Goal: Find specific page/section: Find specific page/section

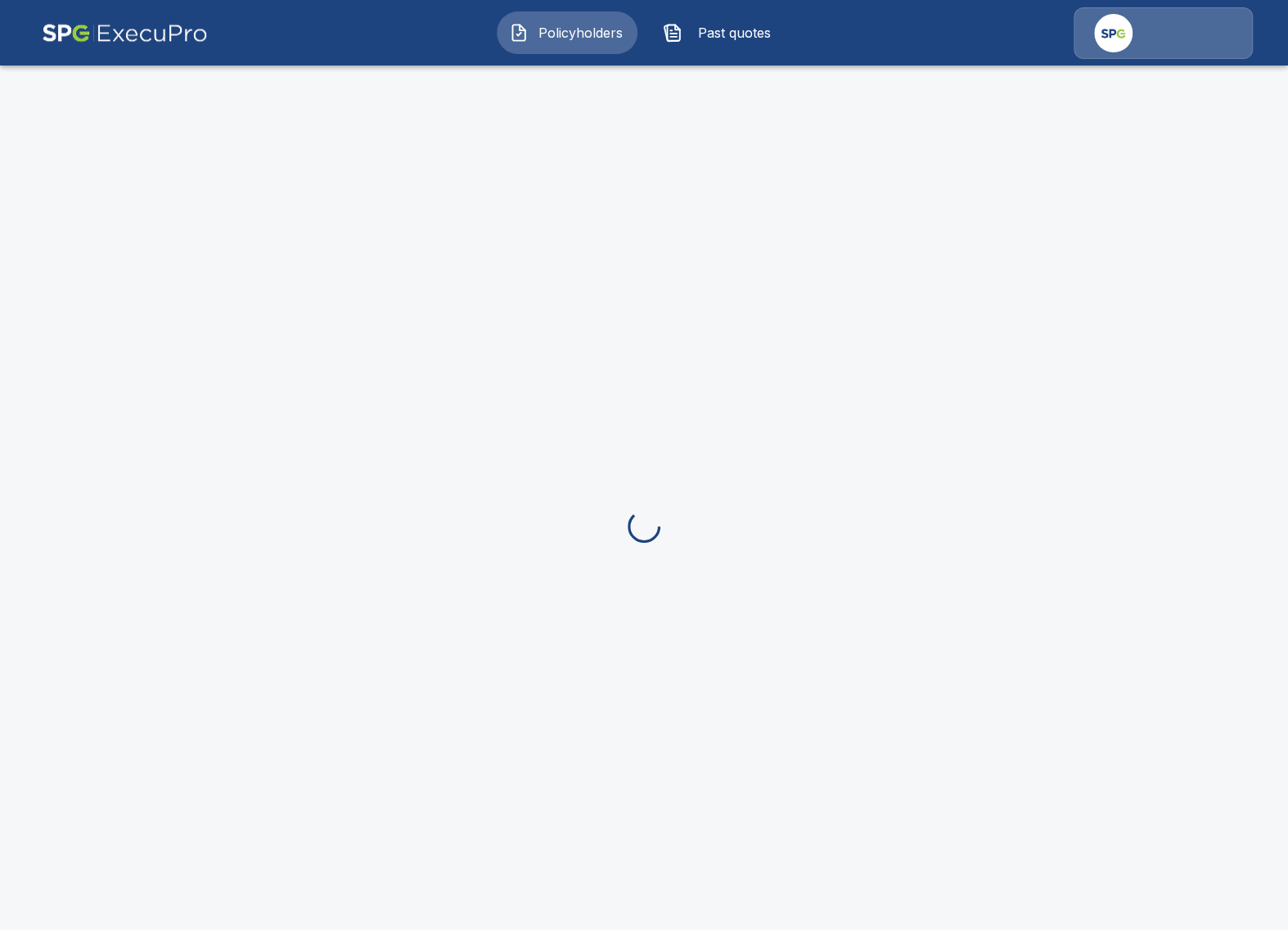
click at [679, 44] on button "Past quotes" at bounding box center [720, 32] width 140 height 43
click at [603, 41] on span "Policyholders" at bounding box center [580, 32] width 90 height 20
click at [700, 201] on div at bounding box center [644, 526] width 1288 height 930
click at [759, 531] on div at bounding box center [644, 526] width 1288 height 930
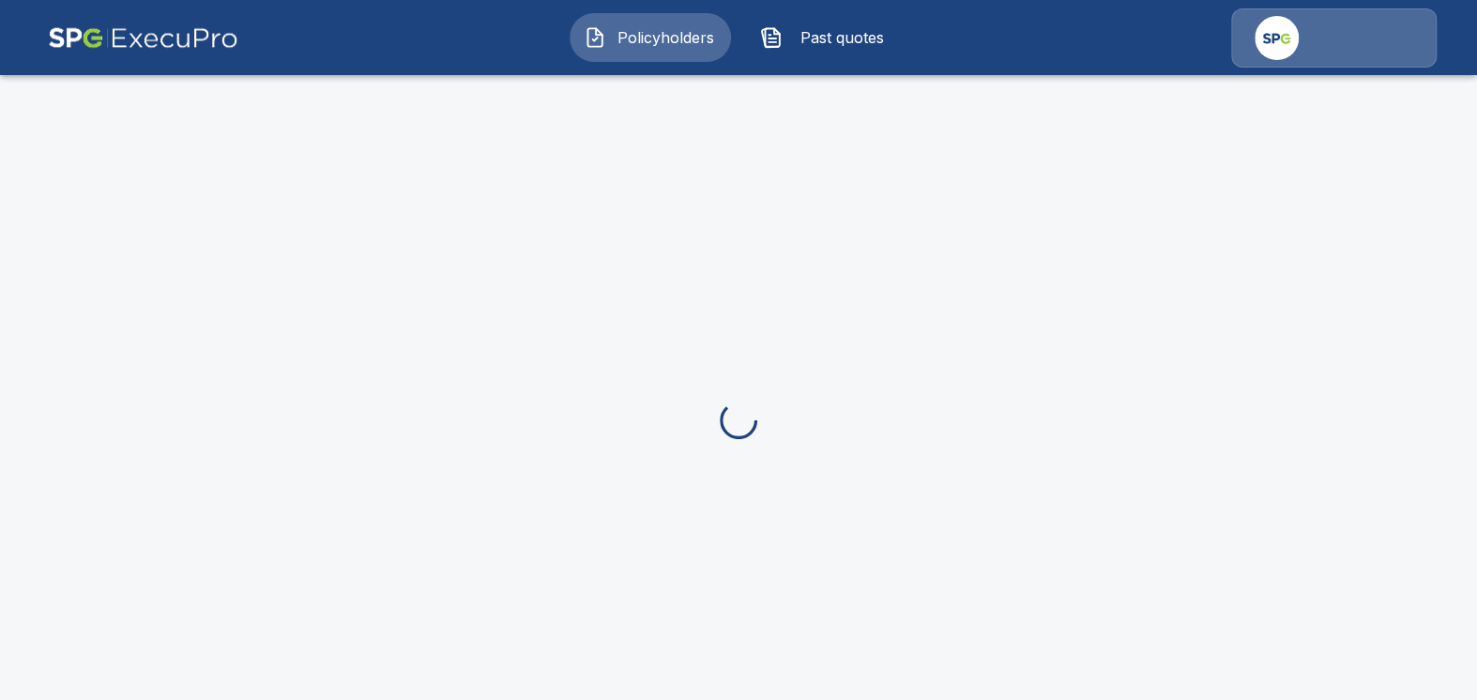
click at [855, 62] on div "Policyholders Past quotes" at bounding box center [738, 38] width 1441 height 60
click at [840, 48] on span "Past quotes" at bounding box center [841, 37] width 103 height 23
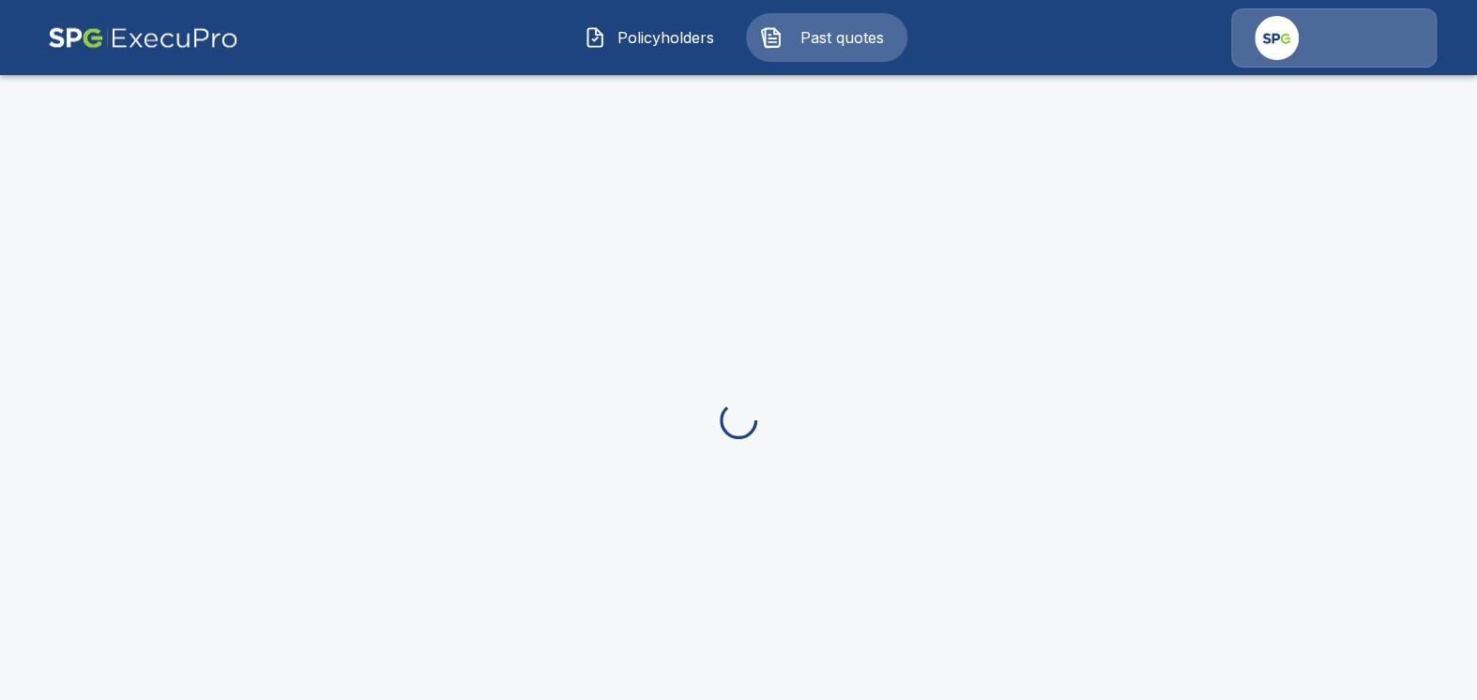
click at [676, 53] on button "Policyholders" at bounding box center [650, 37] width 161 height 49
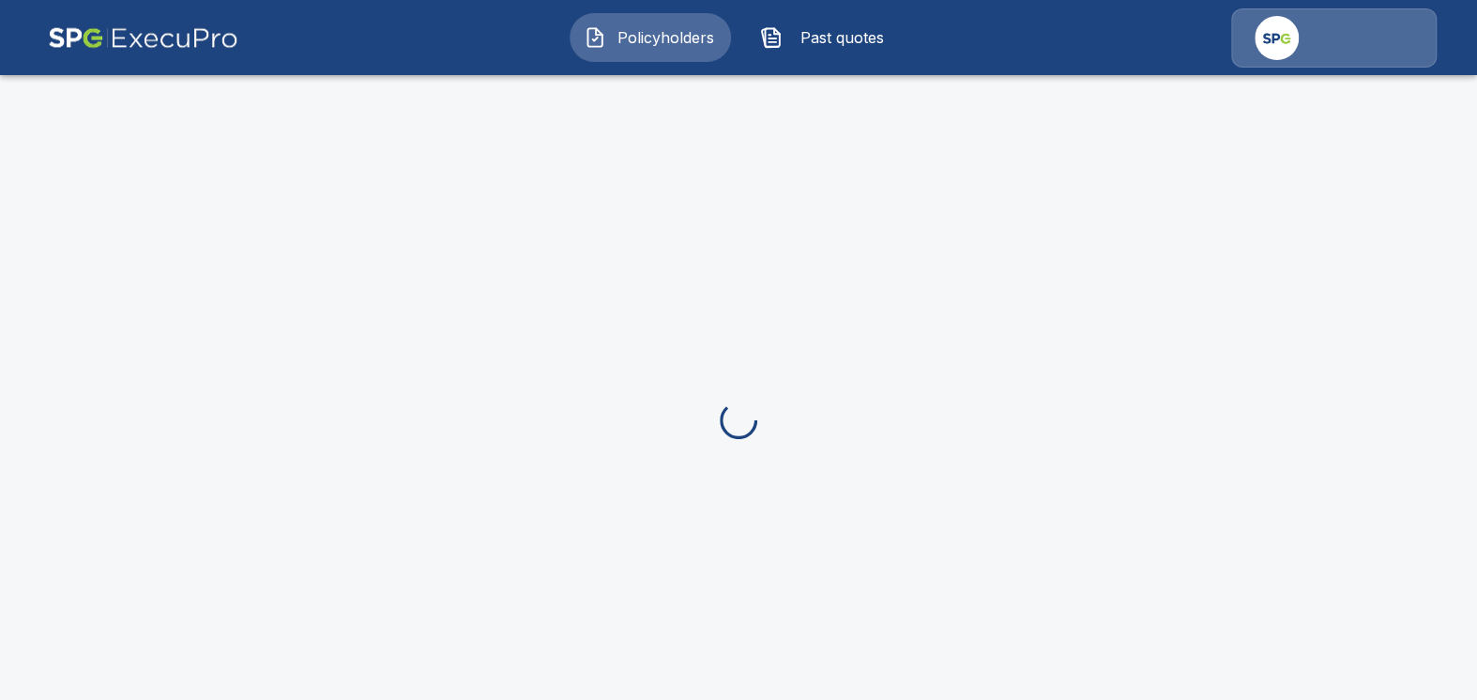
click at [663, 53] on button "Policyholders" at bounding box center [650, 37] width 161 height 49
click at [142, 23] on img at bounding box center [143, 37] width 190 height 59
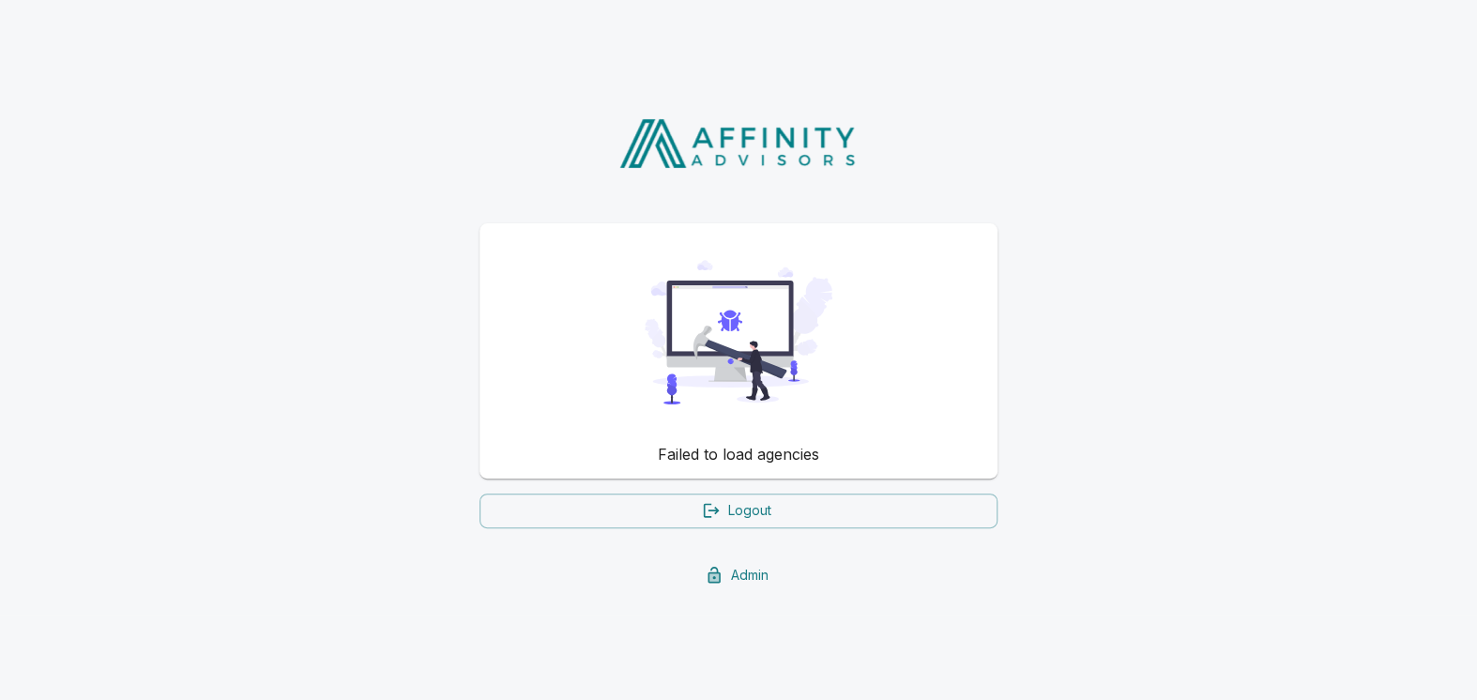
click at [337, 230] on div "Failed to load agencies Logout Admin" at bounding box center [738, 344] width 1477 height 539
drag, startPoint x: 293, startPoint y: 418, endPoint x: 312, endPoint y: 92, distance: 326.2
click at [294, 403] on div "Failed to load agencies Logout Admin" at bounding box center [738, 344] width 1477 height 539
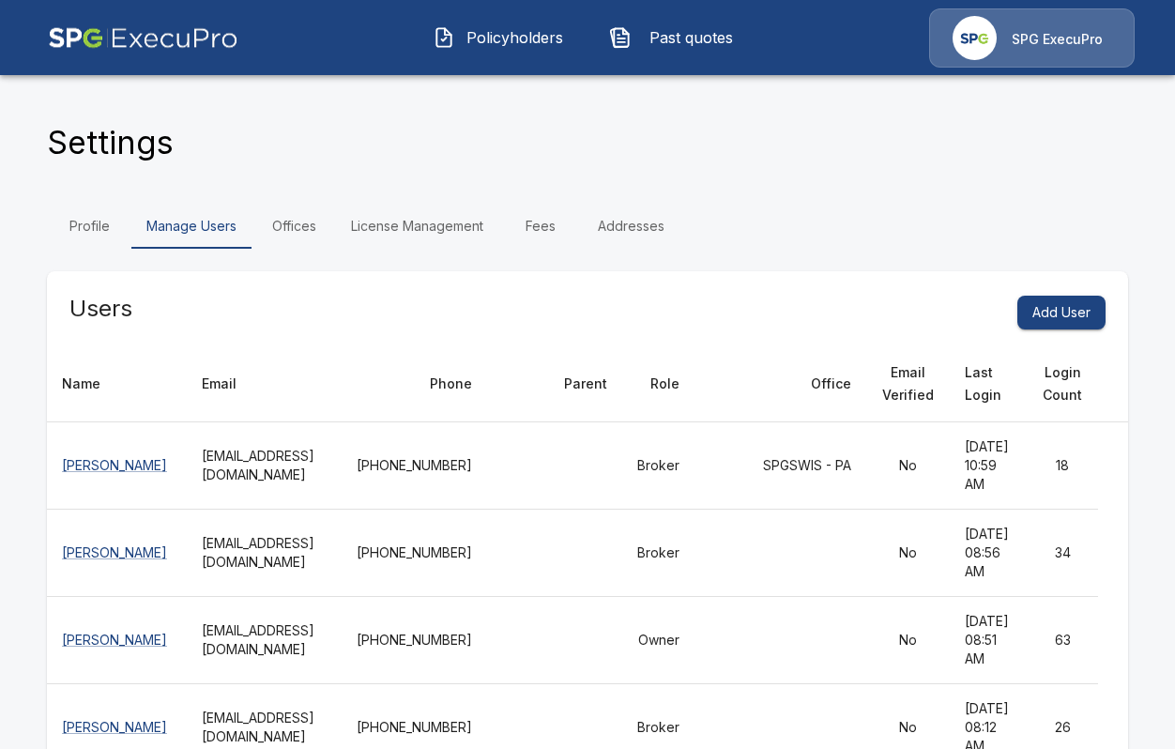
click at [322, 224] on link "Offices" at bounding box center [293, 226] width 84 height 45
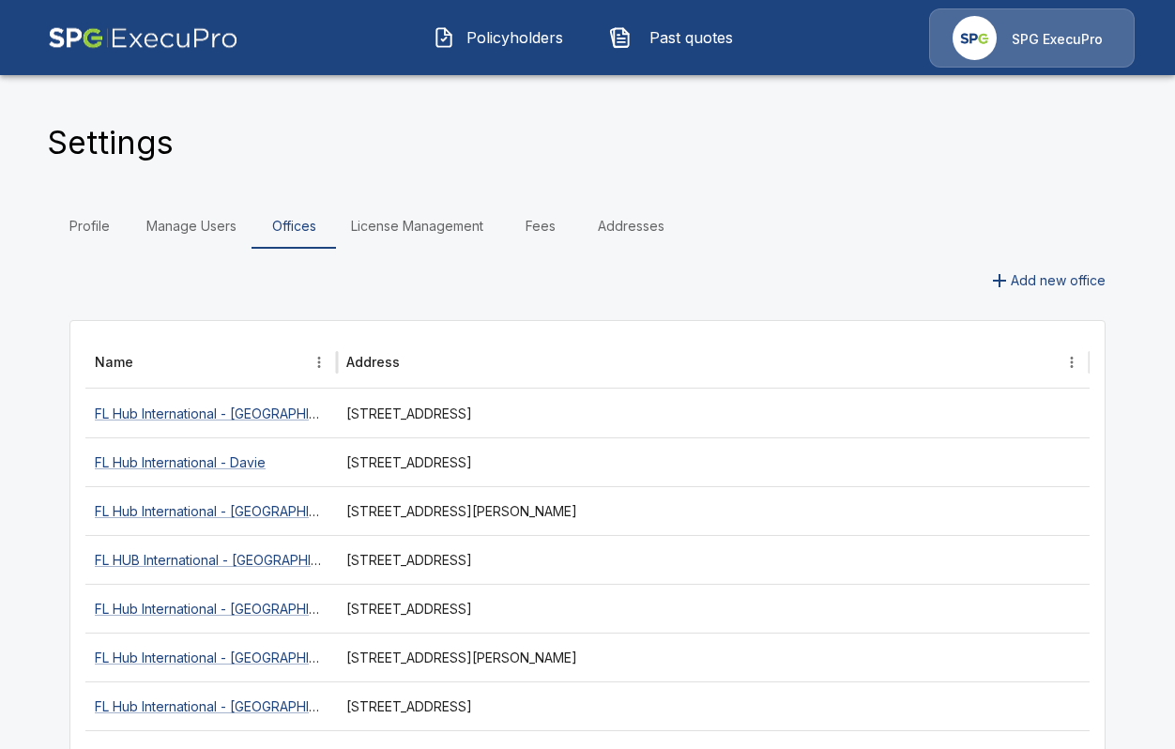
click at [535, 49] on button "Policyholders" at bounding box center [498, 37] width 161 height 49
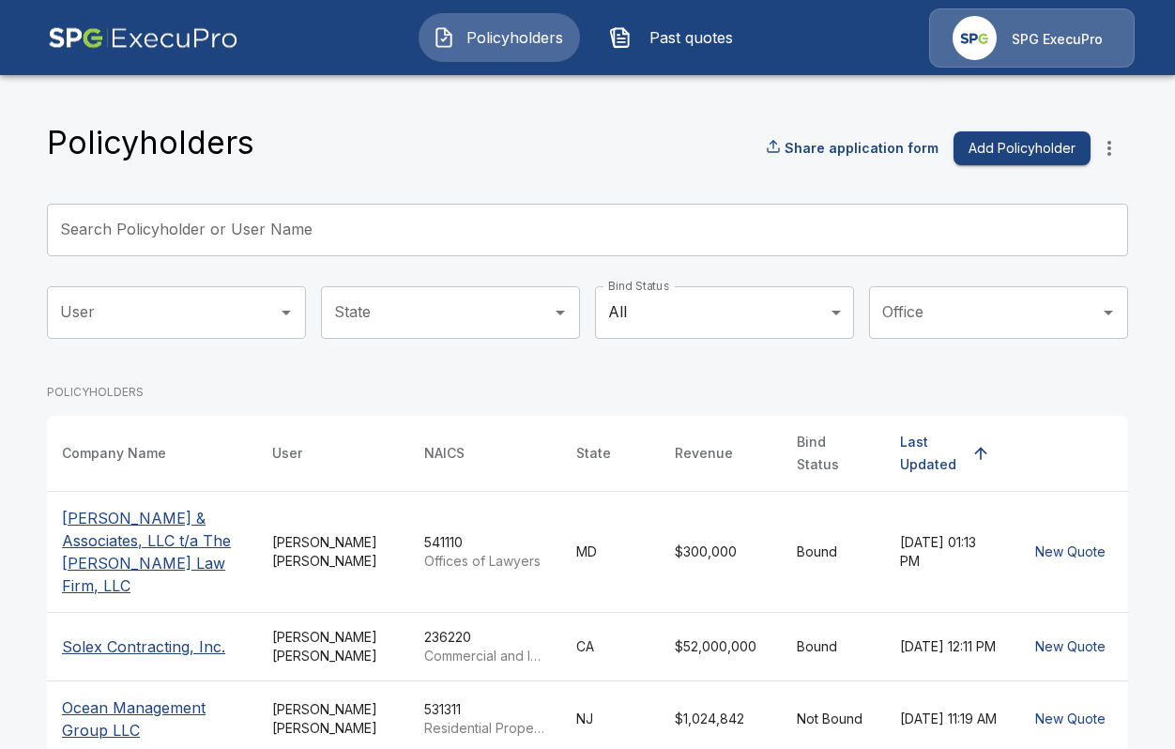
click at [207, 535] on th "[PERSON_NAME] & Associates, LLC t/a The [PERSON_NAME] Law Firm, LLC" at bounding box center [152, 551] width 210 height 121
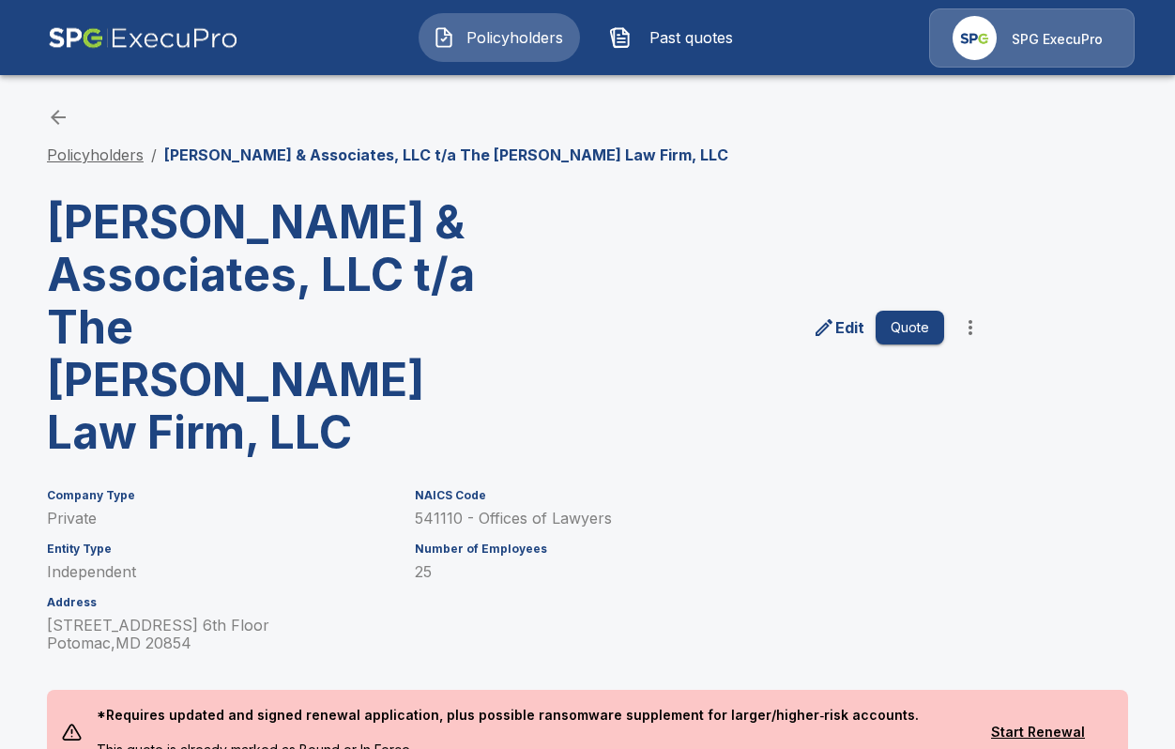
click at [126, 148] on link "Policyholders" at bounding box center [95, 154] width 97 height 19
